Goal: Task Accomplishment & Management: Use online tool/utility

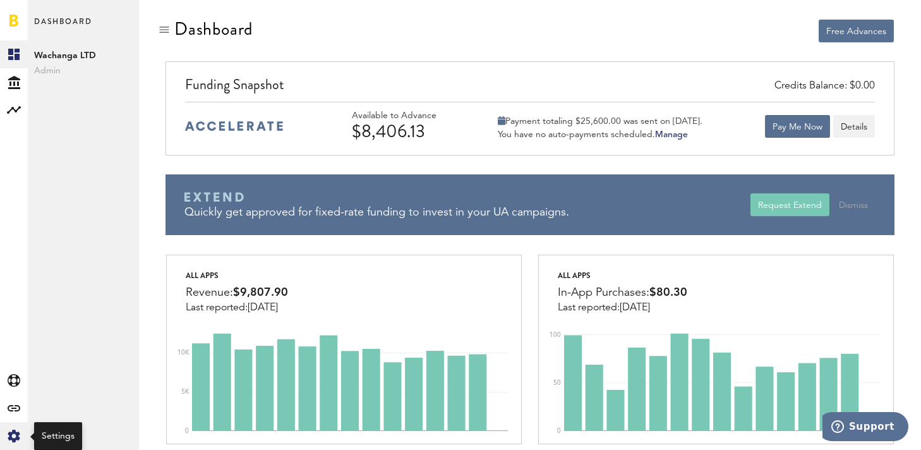
click at [11, 431] on icon "Created with Sketch." at bounding box center [14, 436] width 13 height 13
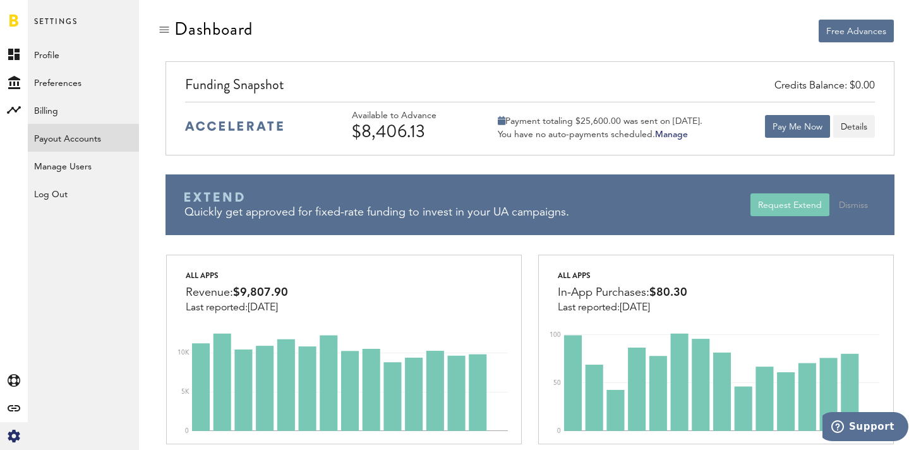
click at [78, 143] on link "Payout Accounts" at bounding box center [83, 138] width 111 height 28
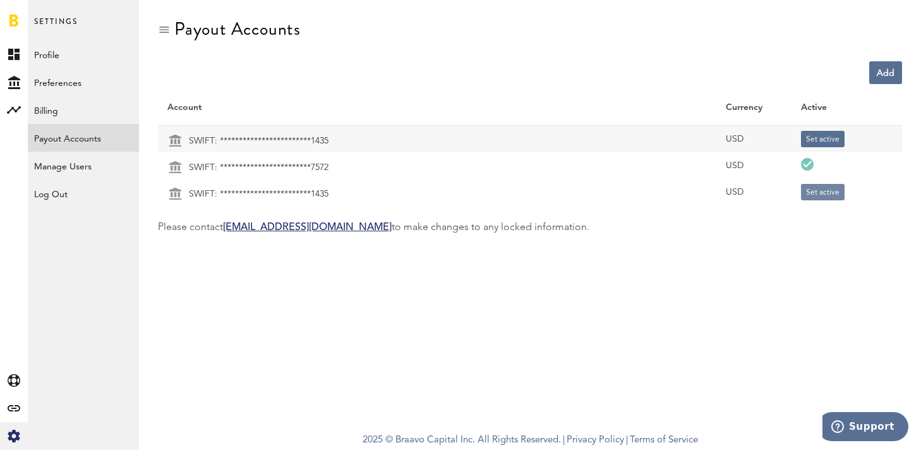
click at [817, 191] on button "Set active" at bounding box center [823, 192] width 44 height 16
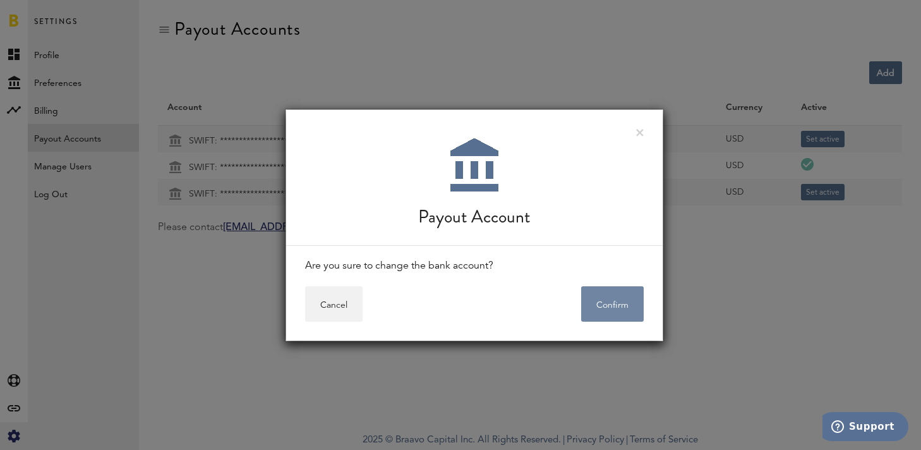
click at [611, 298] on button "Confirm" at bounding box center [612, 303] width 63 height 35
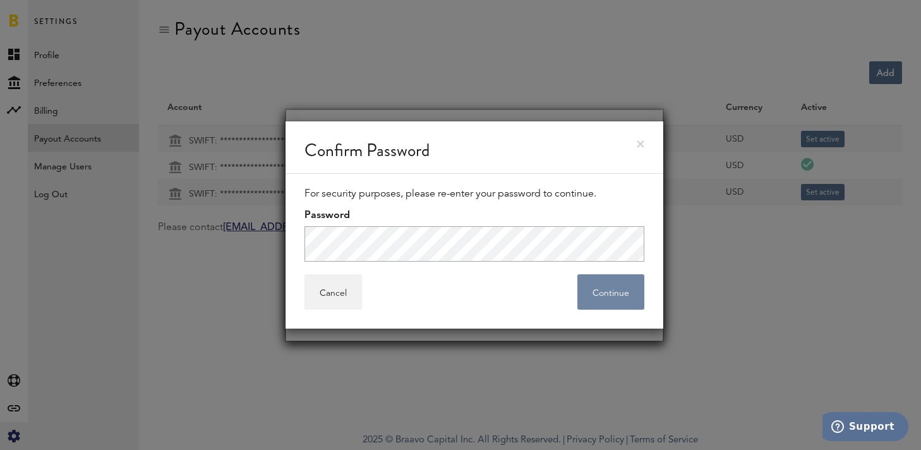
click at [614, 287] on button "Continue" at bounding box center [610, 291] width 67 height 35
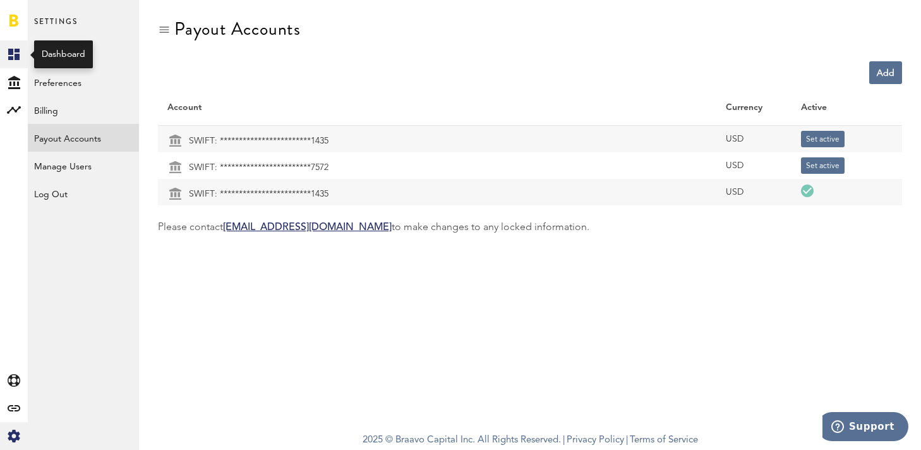
click at [19, 56] on icon at bounding box center [13, 54] width 11 height 11
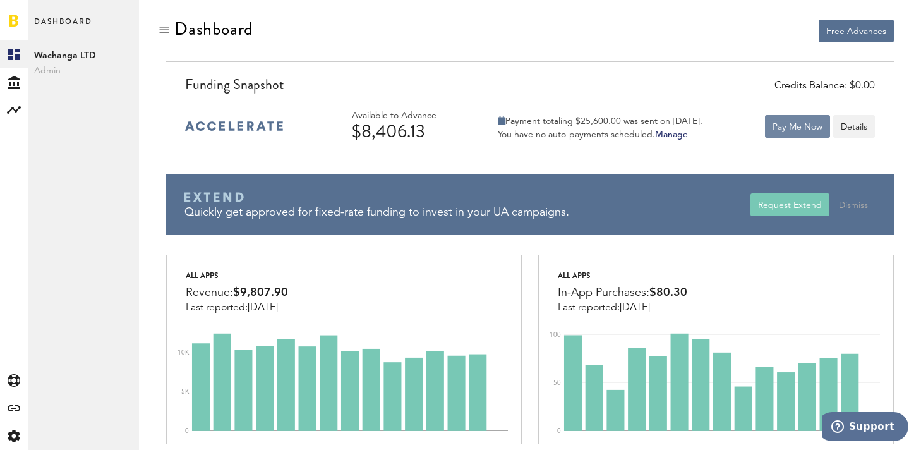
click at [800, 128] on button "Pay Me Now" at bounding box center [797, 126] width 65 height 23
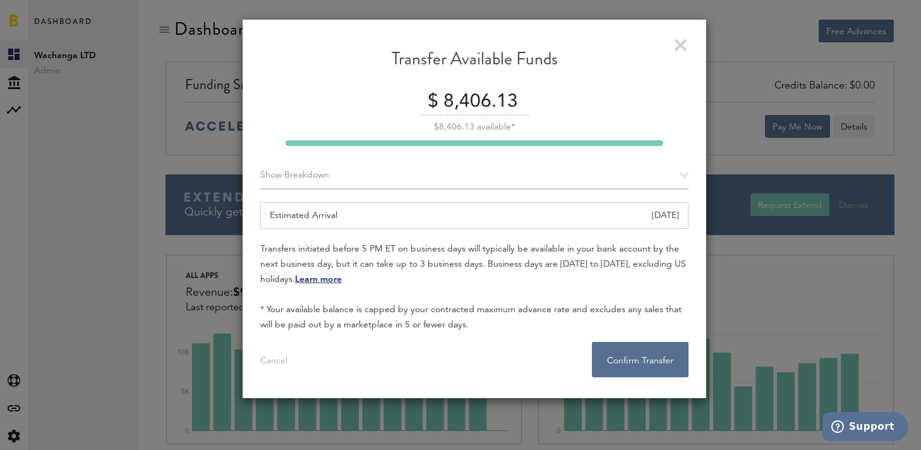
click at [475, 103] on input "8,406.13" at bounding box center [484, 102] width 89 height 27
type input "8400"
click at [657, 365] on button "Confirm Transfer . . ." at bounding box center [640, 359] width 97 height 35
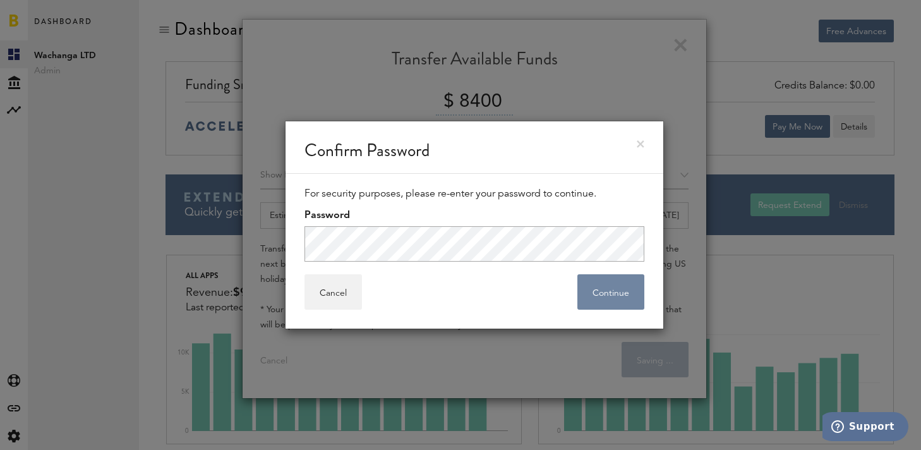
click at [618, 293] on button "Continue" at bounding box center [610, 291] width 67 height 35
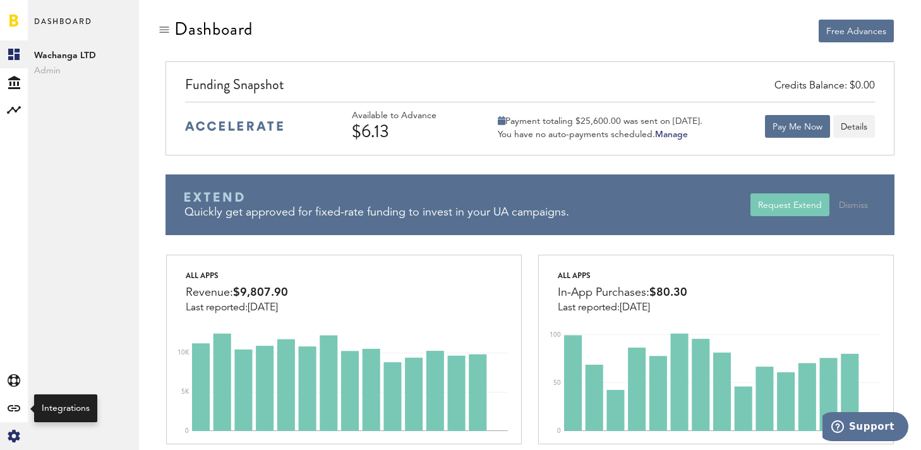
click at [14, 428] on div "Created with Sketch." at bounding box center [14, 436] width 28 height 28
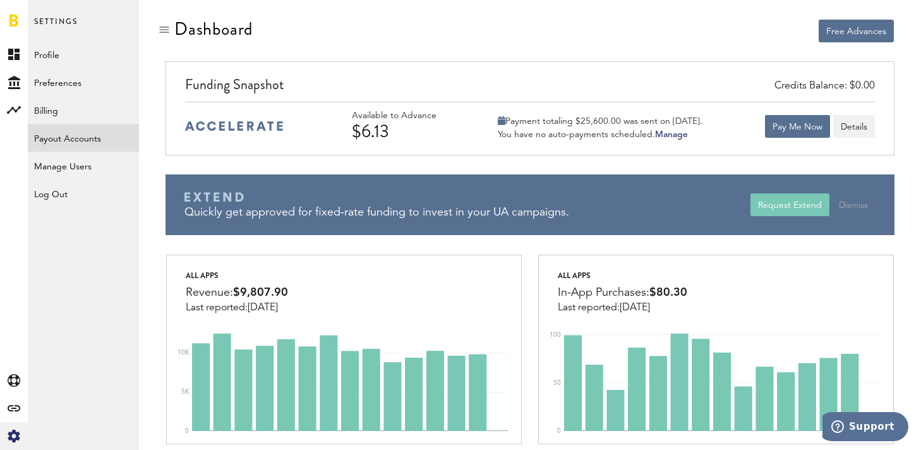
click at [72, 140] on link "Payout Accounts" at bounding box center [83, 138] width 111 height 28
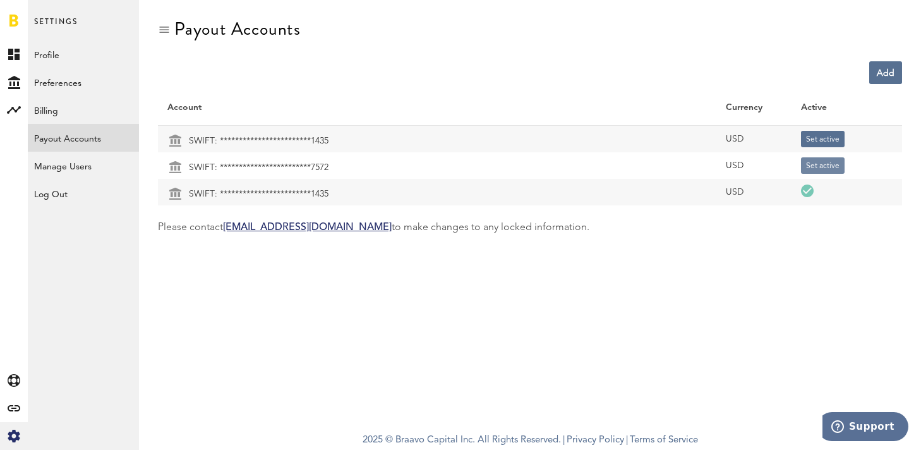
click at [819, 170] on button "Set active" at bounding box center [823, 165] width 44 height 16
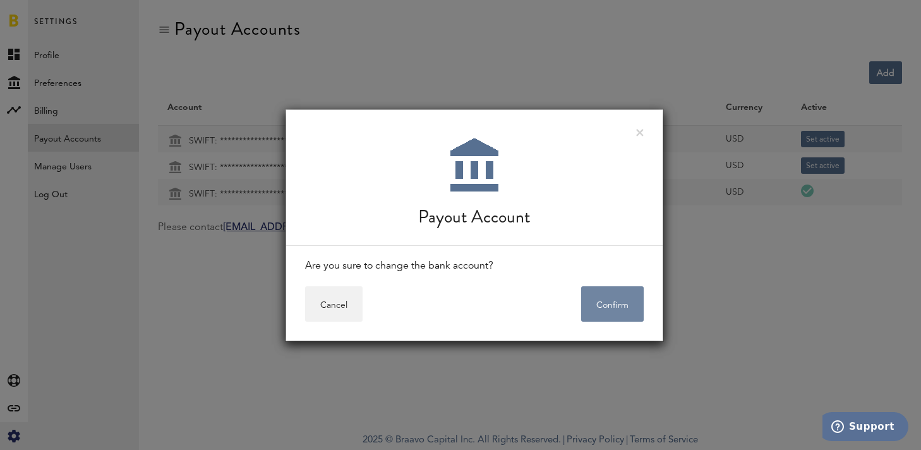
click at [631, 295] on button "Confirm" at bounding box center [612, 303] width 63 height 35
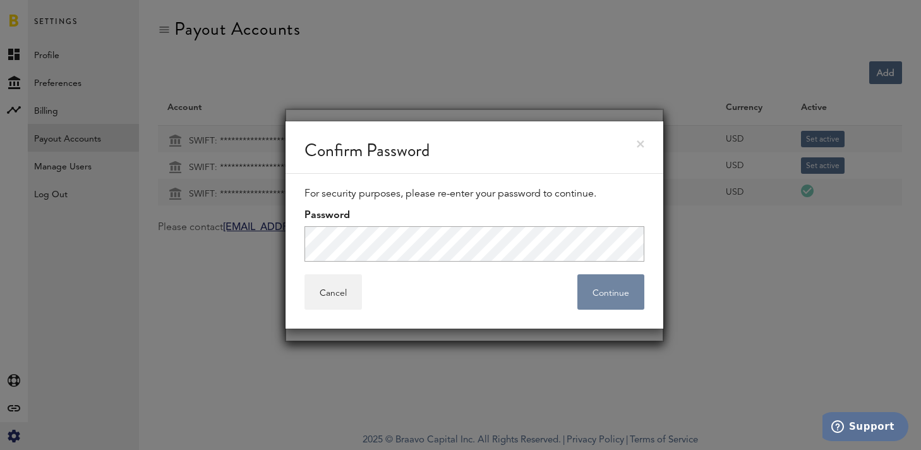
click at [603, 294] on button "Continue" at bounding box center [610, 291] width 67 height 35
